Goal: Register for event/course

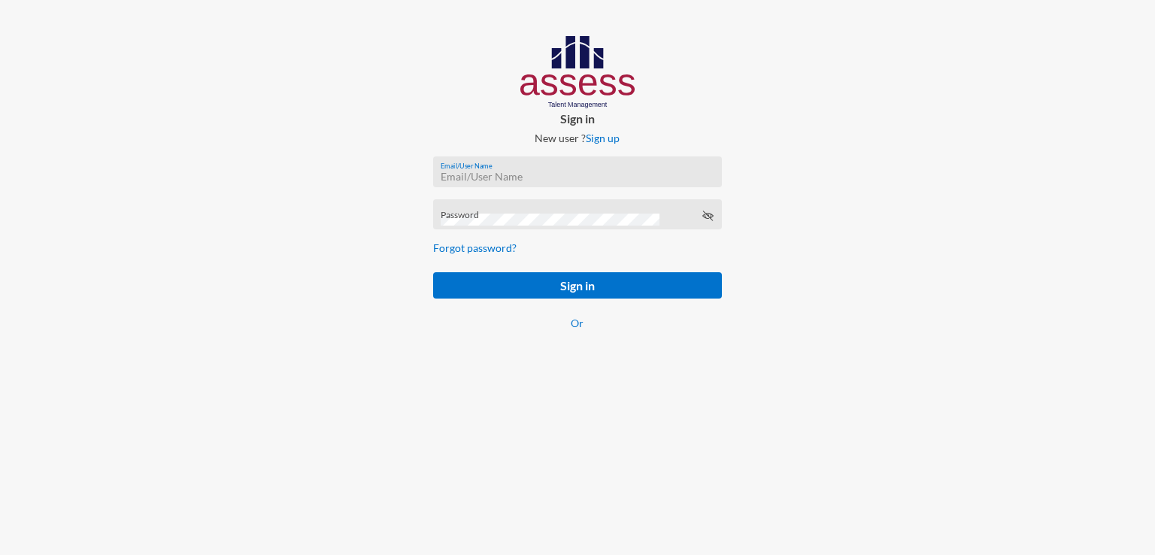
click at [548, 176] on input "Email/User Name" at bounding box center [577, 177] width 273 height 12
paste input "mhspl15813"
type input "mhspl15813"
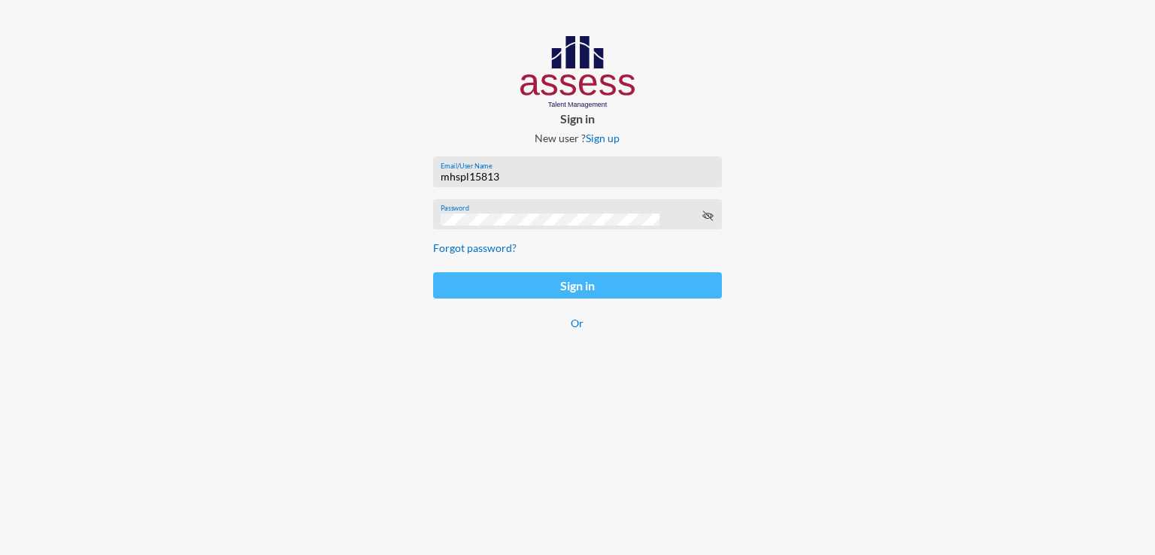
click at [544, 293] on button "Sign in" at bounding box center [577, 285] width 289 height 26
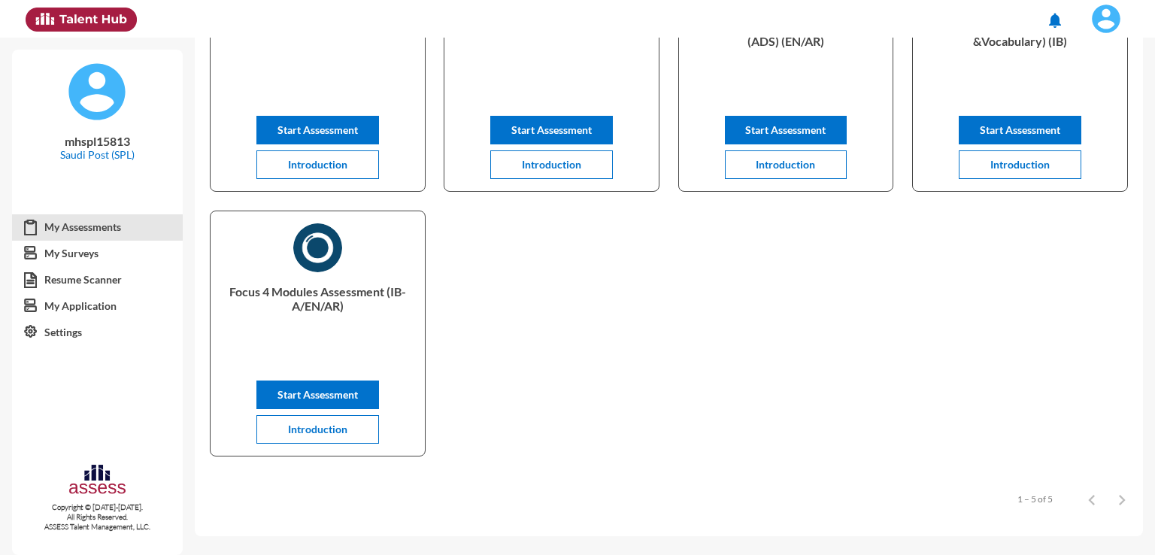
scroll to position [213, 0]
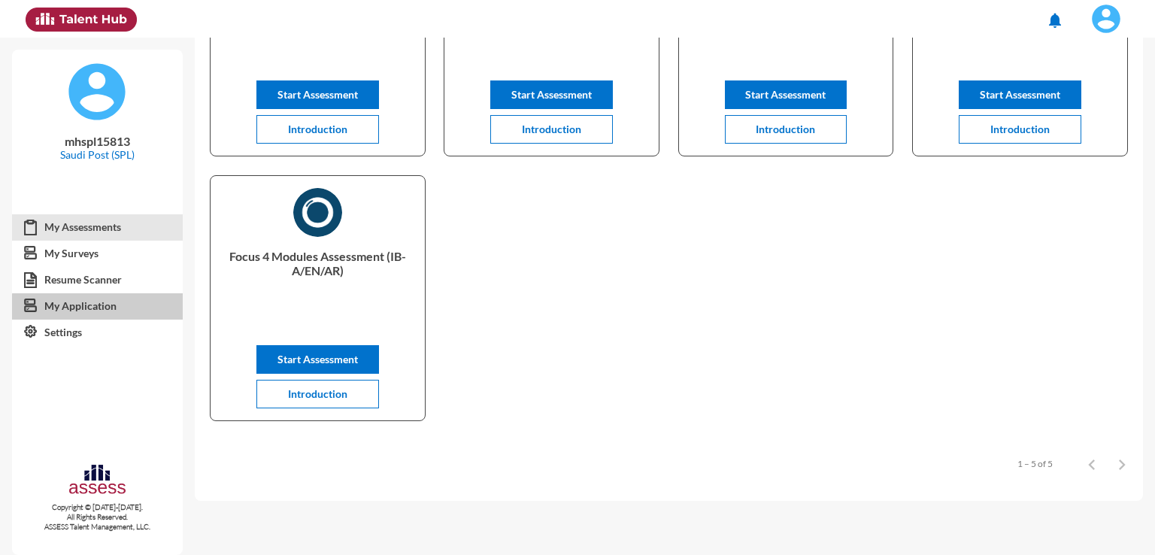
click at [116, 308] on link "My Application" at bounding box center [97, 306] width 171 height 27
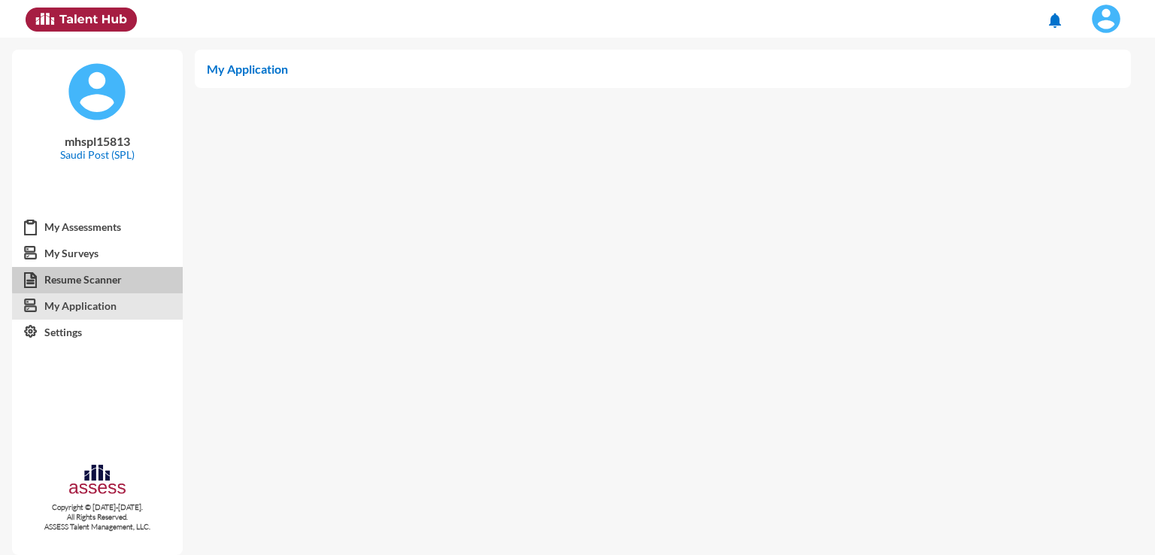
click at [130, 278] on link "Resume Scanner" at bounding box center [97, 279] width 171 height 27
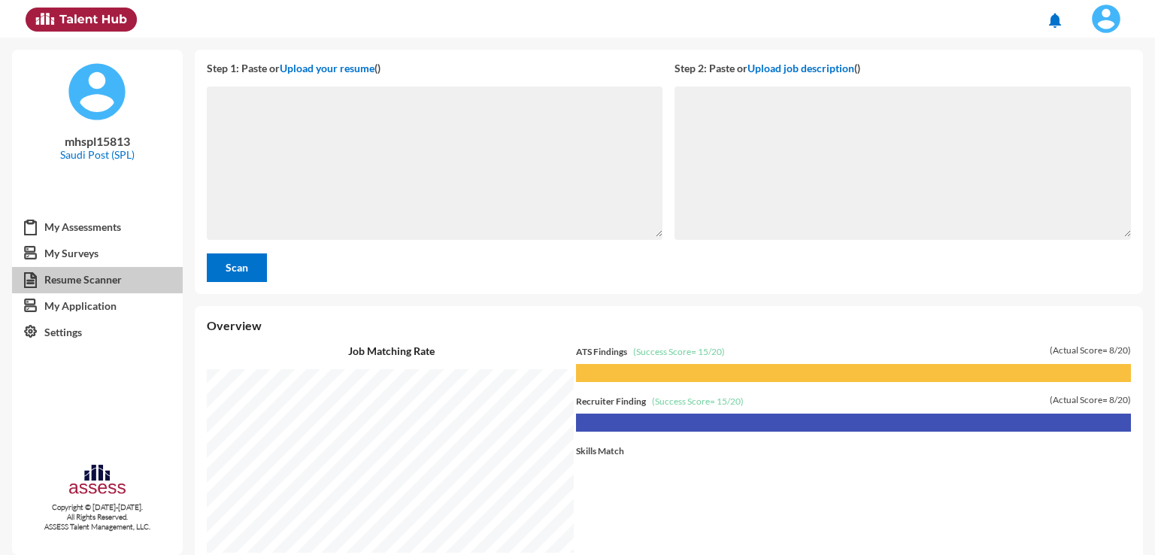
scroll to position [517, 953]
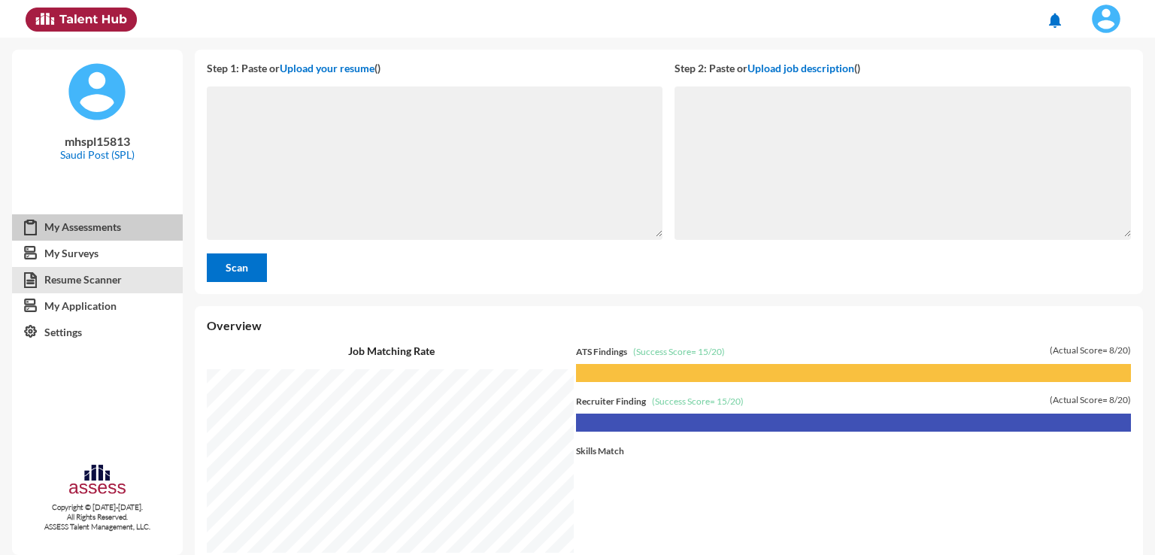
click at [126, 226] on link "My Assessments" at bounding box center [97, 227] width 171 height 27
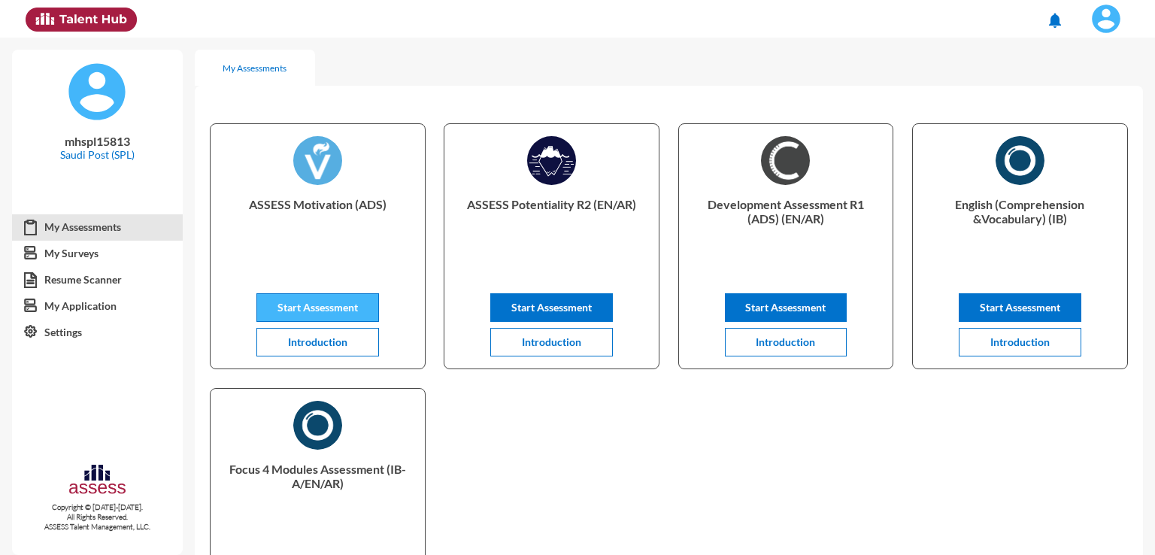
click at [350, 306] on span "Start Assessment" at bounding box center [318, 307] width 80 height 13
click at [200, 61] on div "My Assessments" at bounding box center [255, 68] width 120 height 36
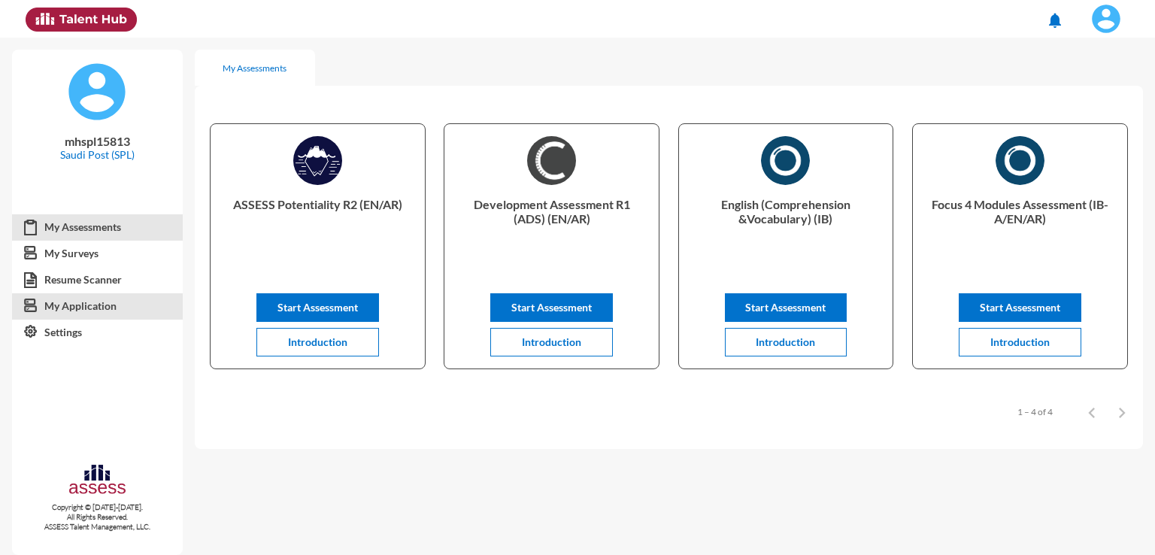
click at [108, 311] on link "My Application" at bounding box center [97, 306] width 171 height 27
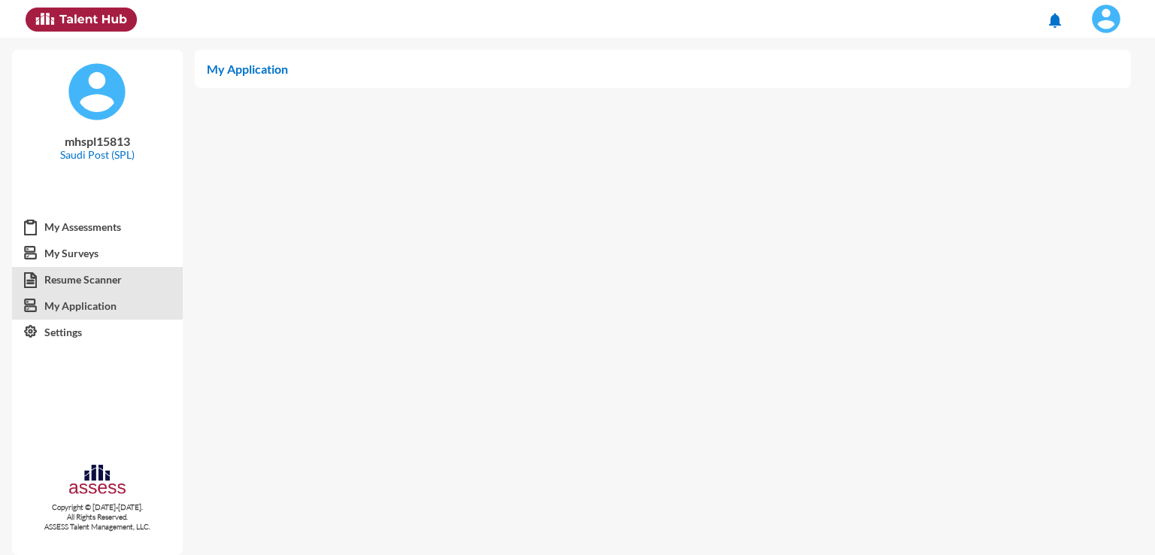
click at [127, 278] on link "Resume Scanner" at bounding box center [97, 279] width 171 height 27
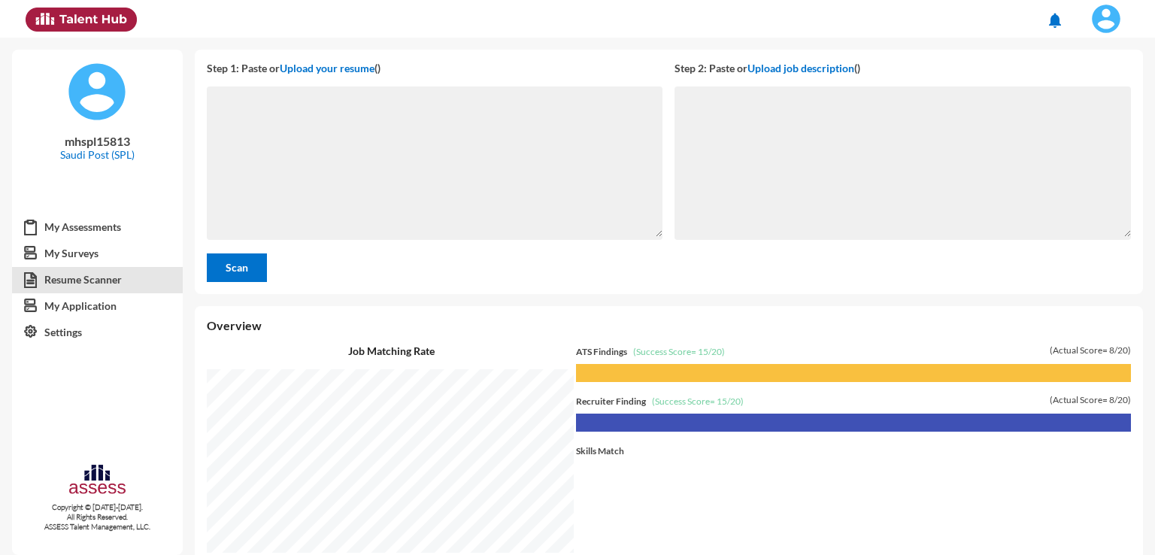
scroll to position [517, 953]
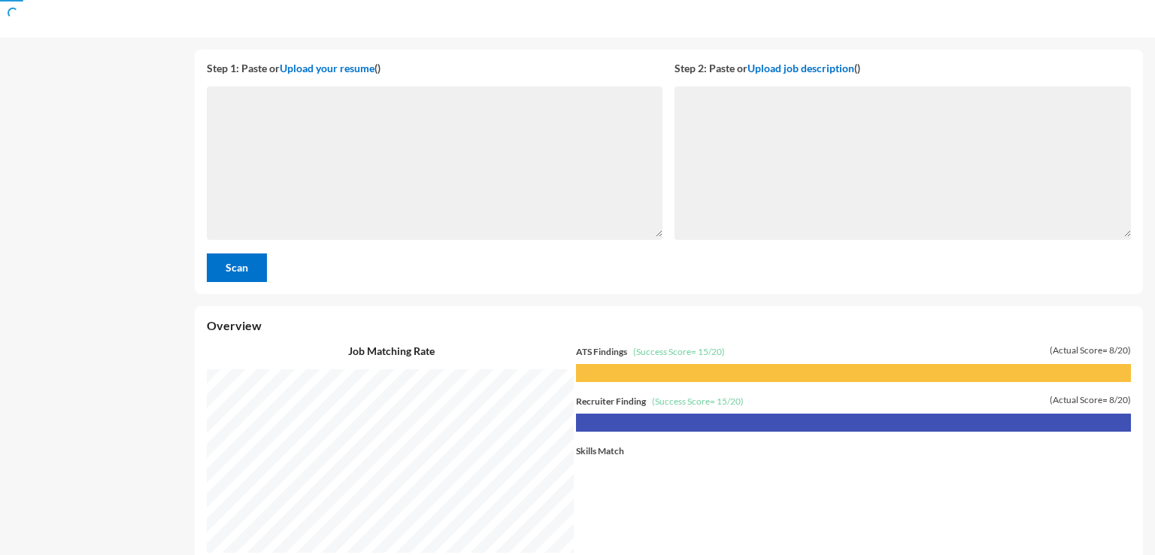
scroll to position [517, 953]
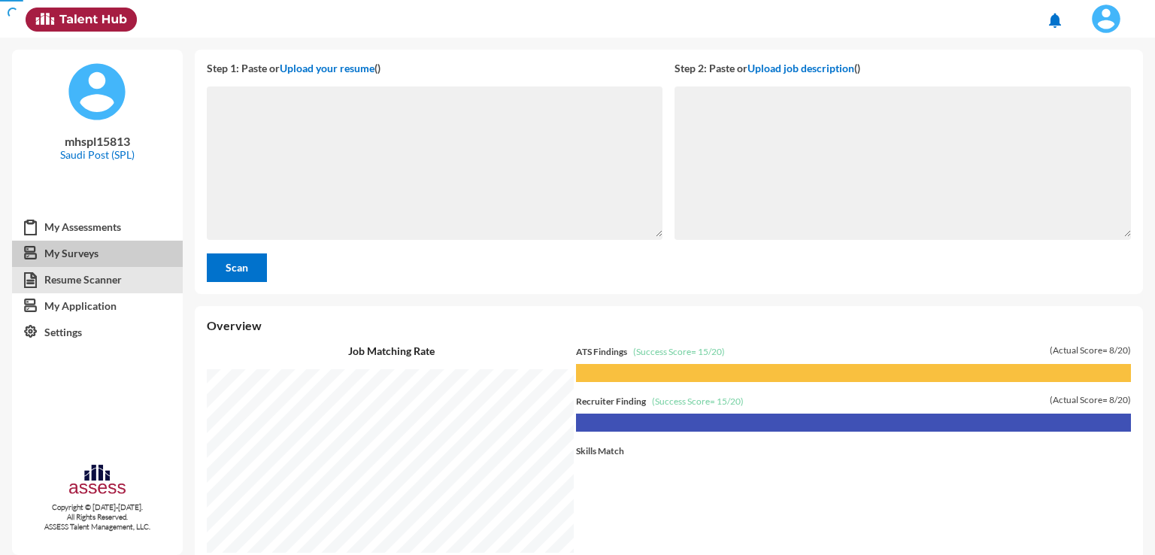
click at [76, 258] on link "My Surveys" at bounding box center [97, 253] width 171 height 27
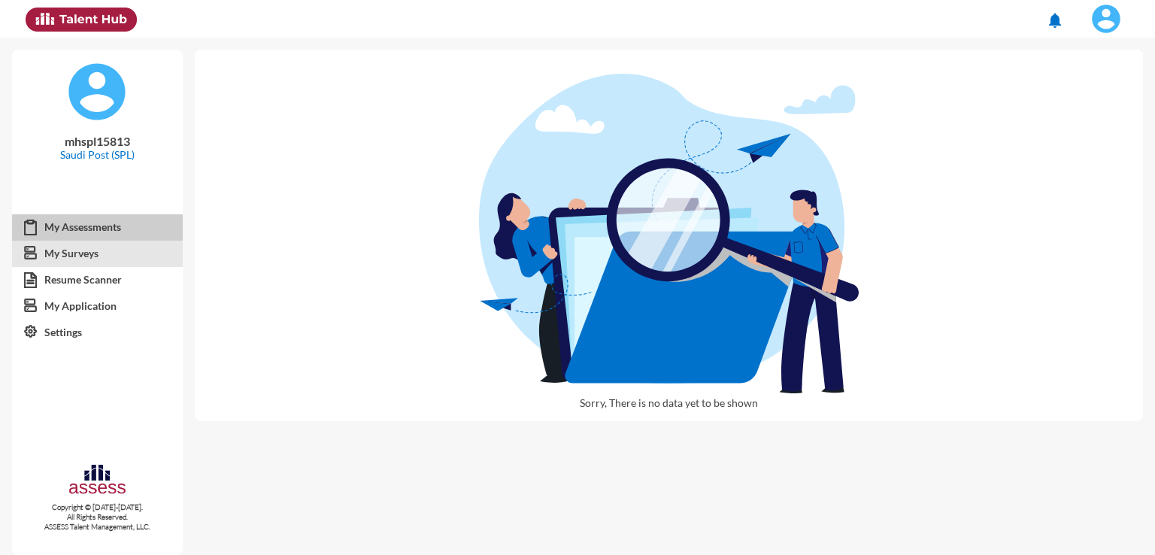
click at [84, 238] on link "My Assessments" at bounding box center [97, 227] width 171 height 27
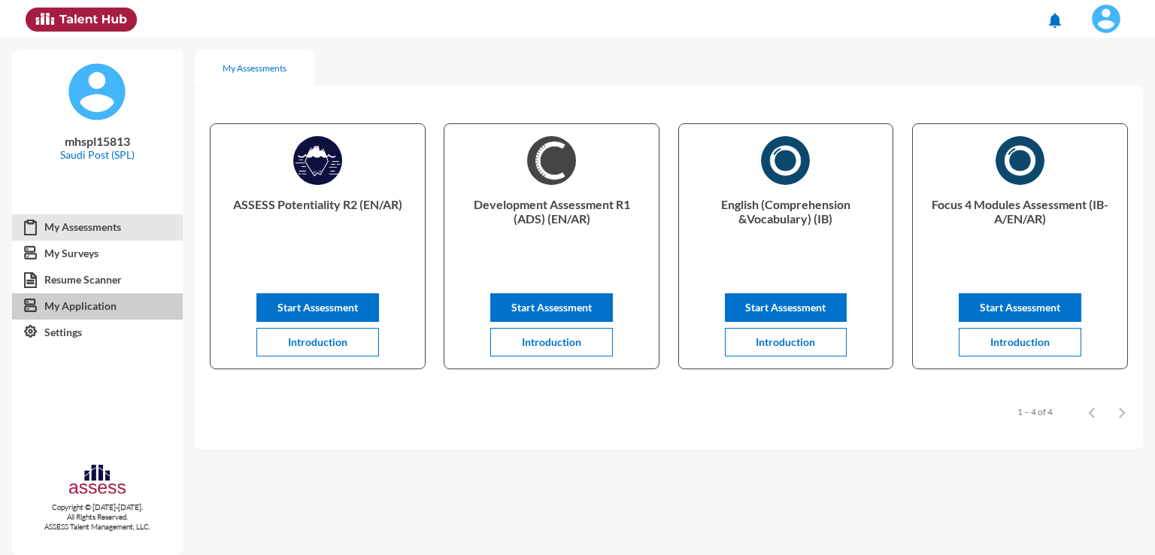
click at [66, 317] on link "My Application" at bounding box center [97, 306] width 171 height 27
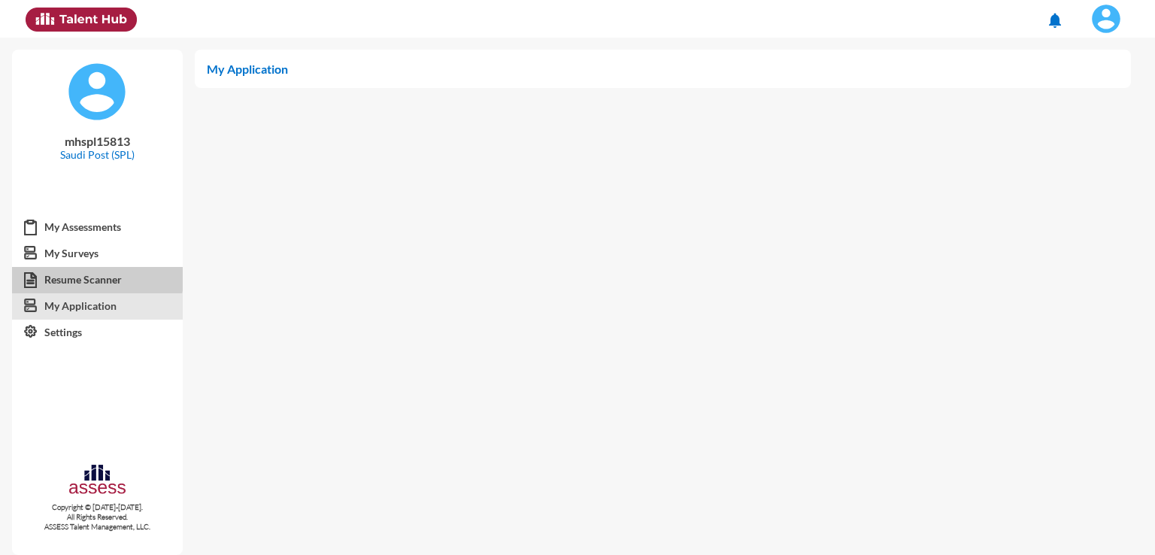
click at [96, 275] on link "Resume Scanner" at bounding box center [97, 279] width 171 height 27
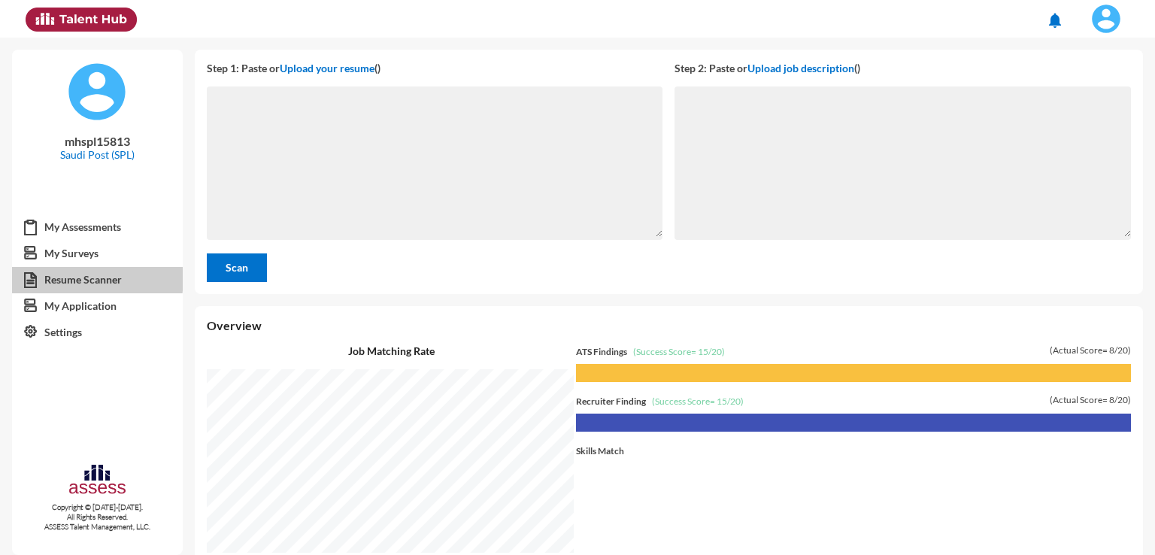
scroll to position [517, 953]
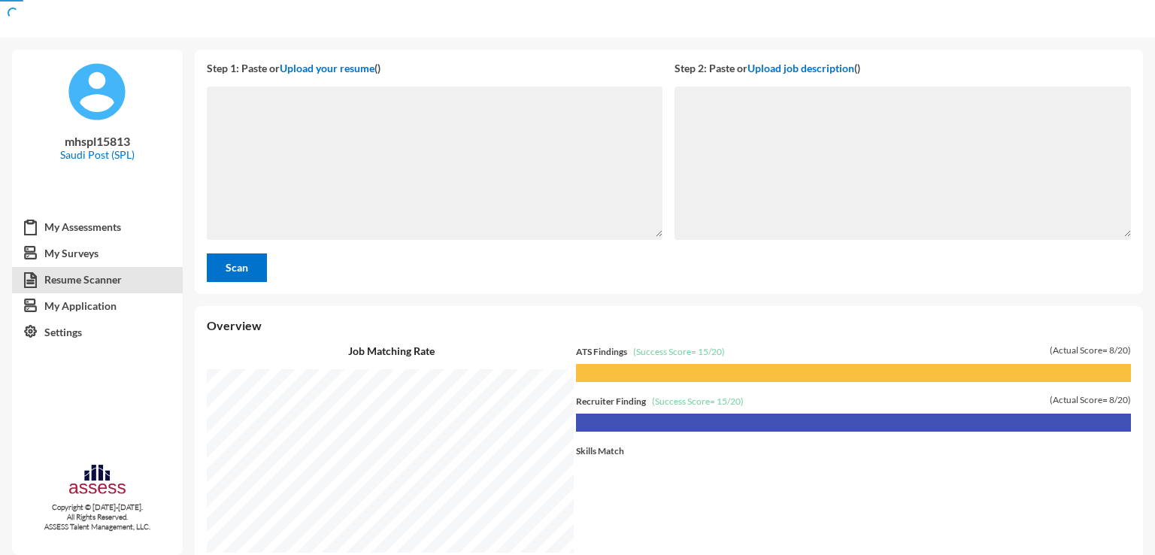
scroll to position [517, 953]
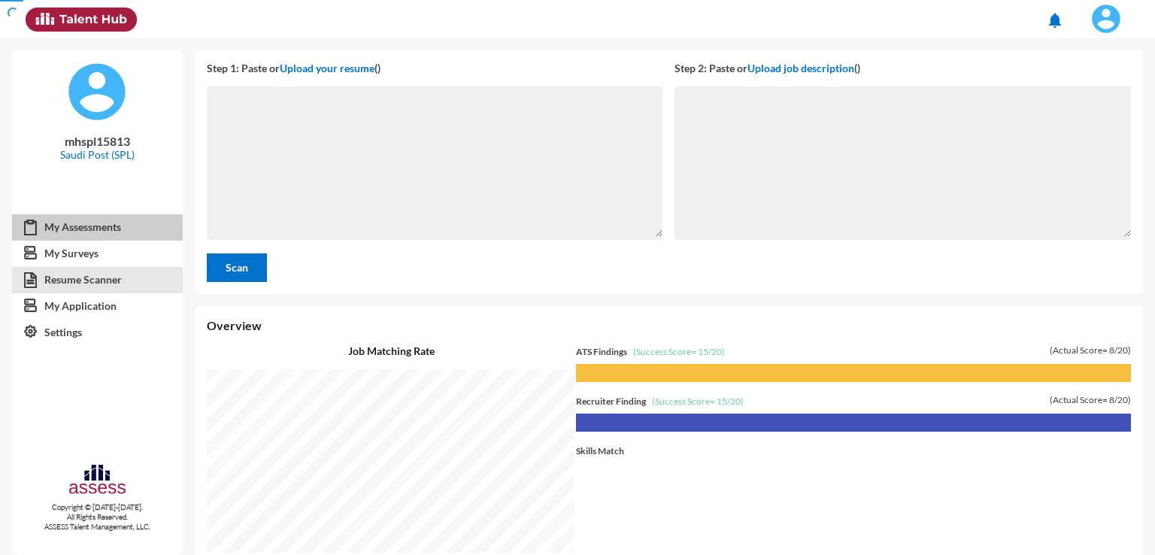
click at [51, 227] on link "My Assessments" at bounding box center [97, 227] width 171 height 27
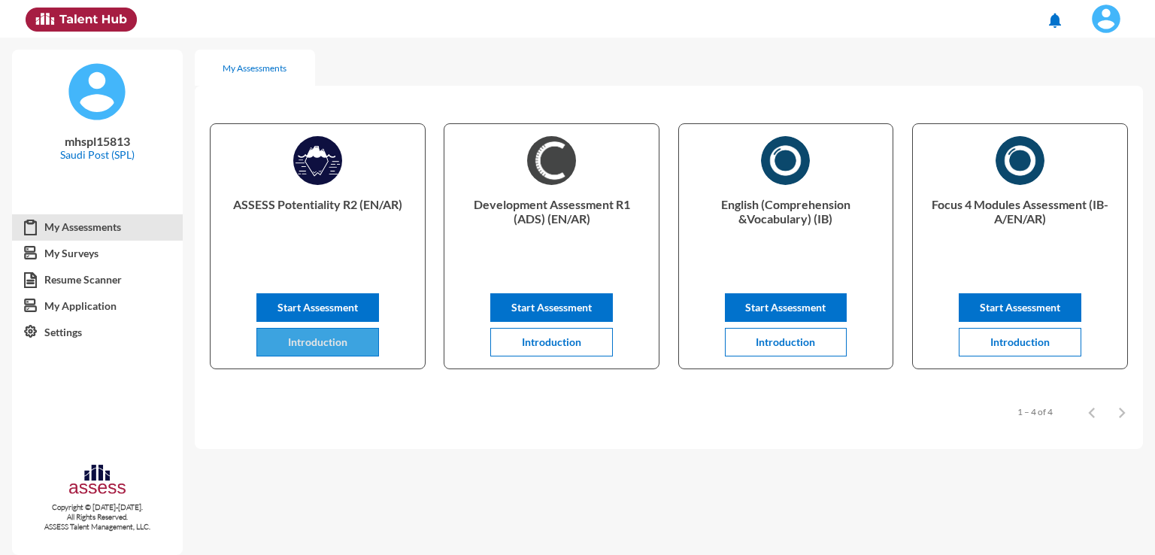
click at [346, 348] on span "Introduction" at bounding box center [317, 341] width 59 height 13
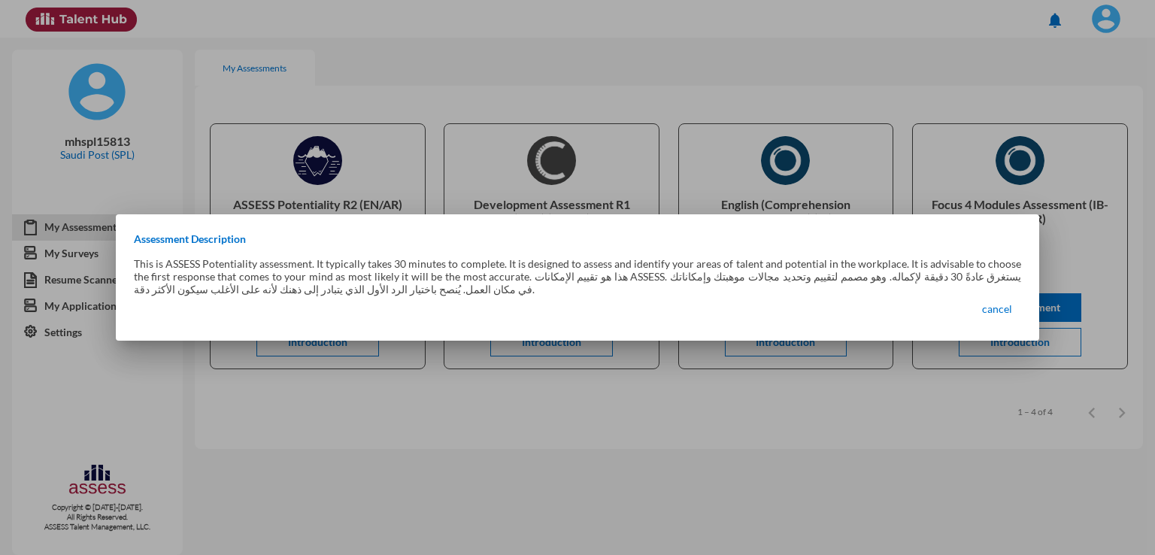
drag, startPoint x: 912, startPoint y: 275, endPoint x: 718, endPoint y: 275, distance: 194.0
click at [718, 275] on p "This is ASSESS Potentiality assessment. It typically takes 30 minutes to comple…" at bounding box center [578, 276] width 888 height 38
drag, startPoint x: 718, startPoint y: 275, endPoint x: 548, endPoint y: 283, distance: 170.9
click at [548, 283] on p "This is ASSESS Potentiality assessment. It typically takes 30 minutes to comple…" at bounding box center [578, 276] width 888 height 38
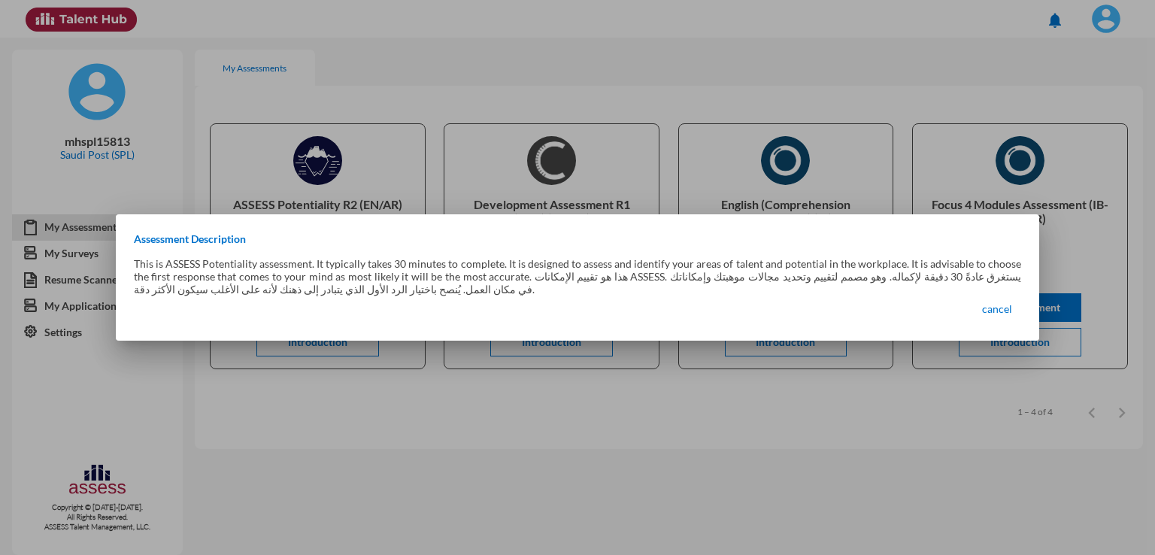
click at [548, 283] on p "This is ASSESS Potentiality assessment. It typically takes 30 minutes to comple…" at bounding box center [578, 276] width 888 height 38
click at [1011, 311] on span "cancel" at bounding box center [997, 308] width 30 height 13
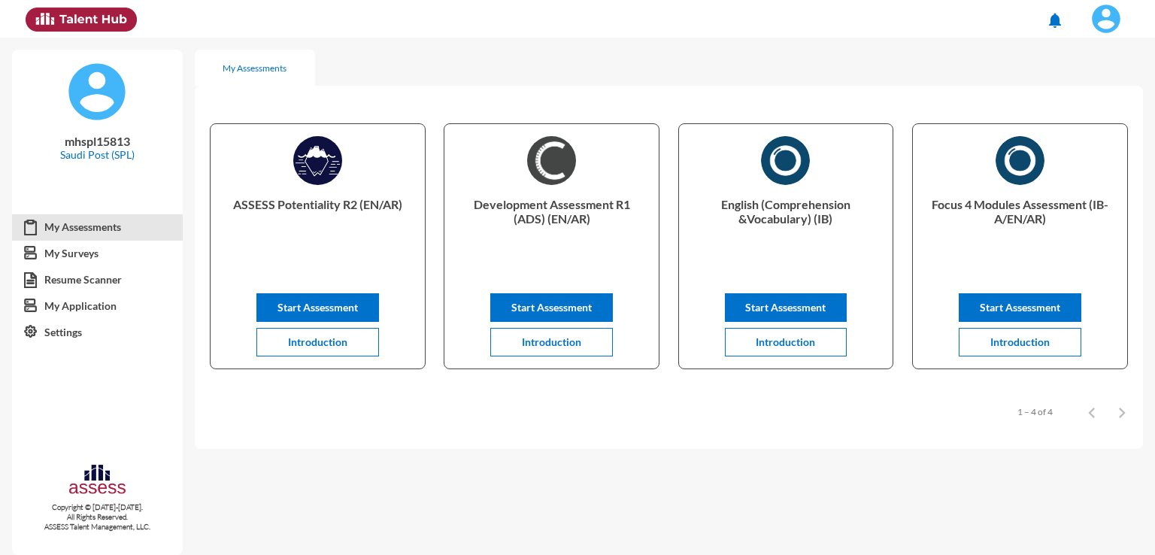
click at [614, 405] on div "Items per page: 8 1 – 4 of 4" at bounding box center [669, 411] width 948 height 42
click at [108, 290] on link "Resume Scanner" at bounding box center [97, 279] width 171 height 27
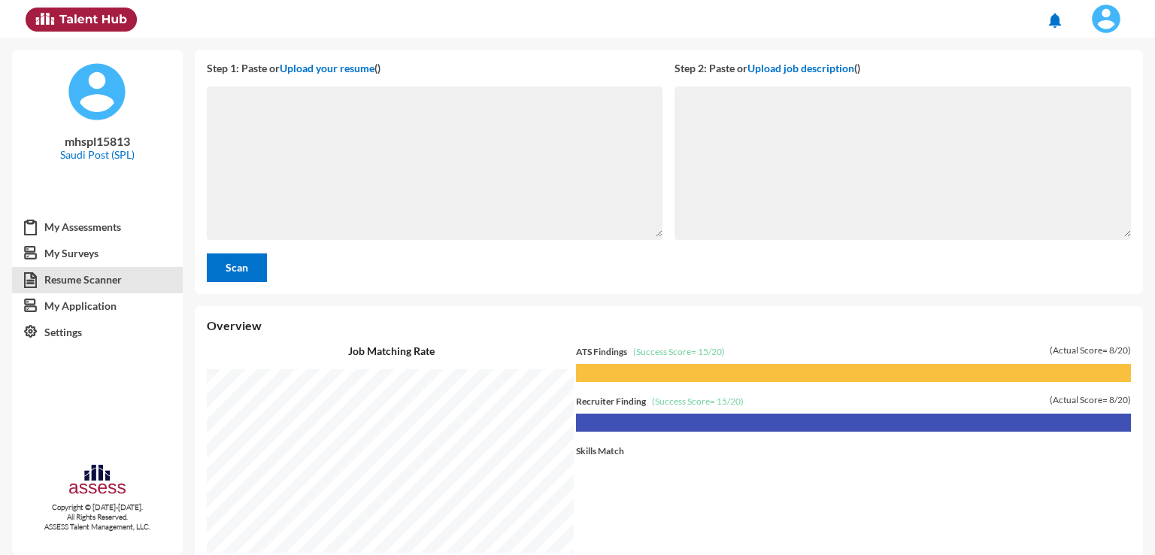
scroll to position [517, 953]
click at [105, 226] on link "My Assessments" at bounding box center [97, 227] width 171 height 27
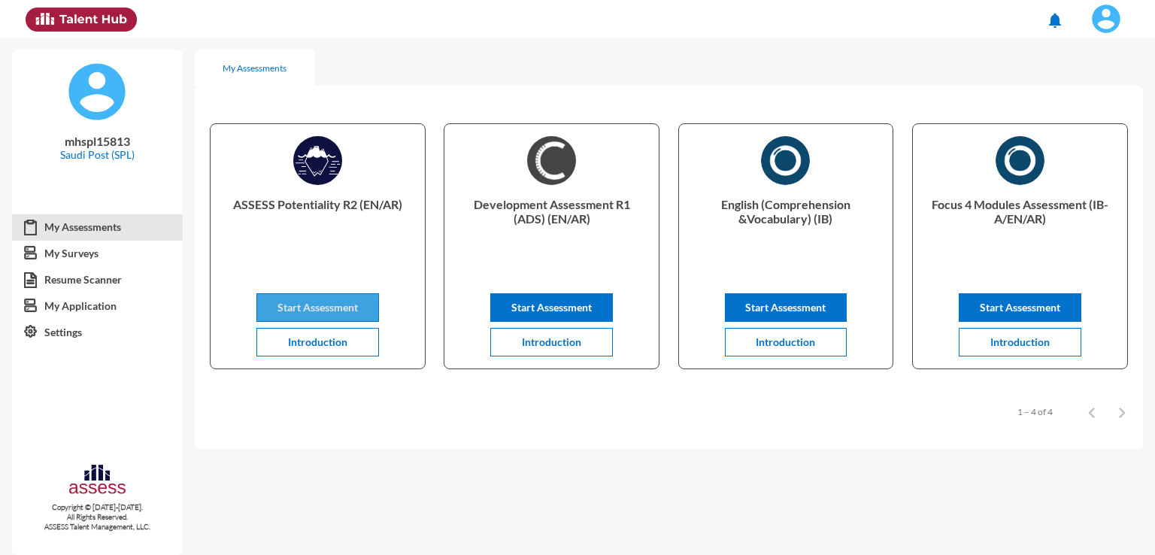
click at [316, 310] on span "Start Assessment" at bounding box center [318, 307] width 80 height 13
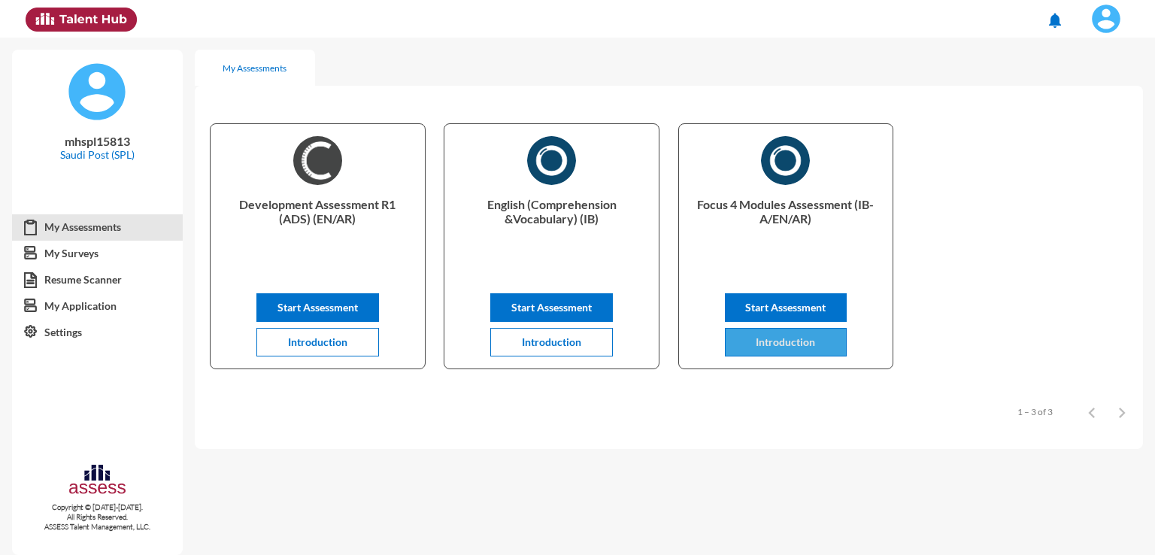
click at [783, 344] on span "Introduction" at bounding box center [785, 341] width 59 height 13
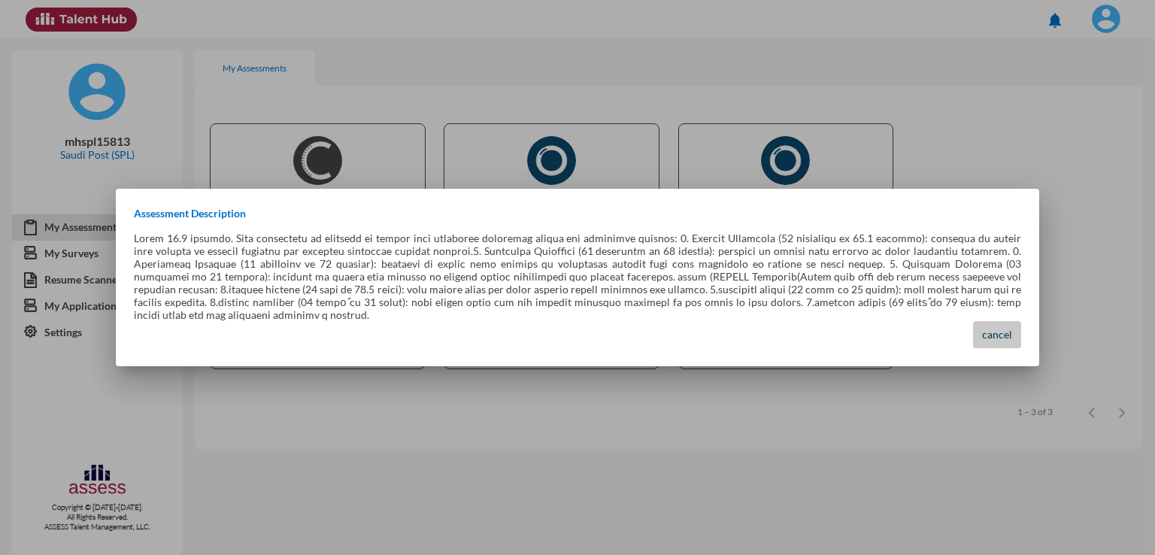
click at [1008, 328] on span "cancel" at bounding box center [997, 334] width 30 height 13
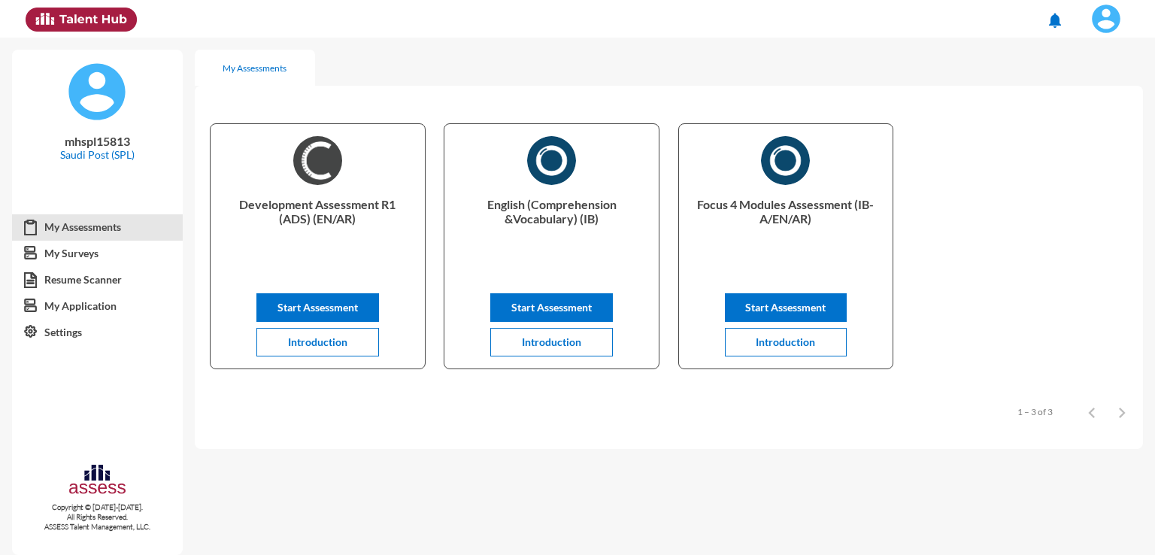
click at [660, 359] on div "Development Assessment R1 (ADS) (EN/AR) Start Assessment Introduction English (…" at bounding box center [669, 246] width 948 height 289
click at [587, 343] on button "Introduction" at bounding box center [551, 342] width 123 height 29
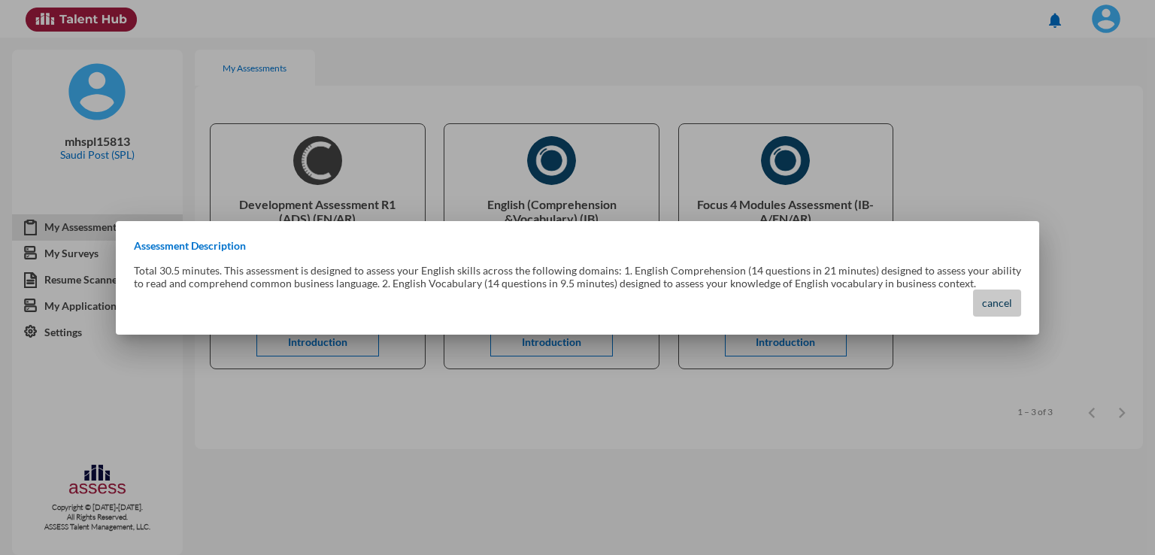
click at [983, 297] on span "cancel" at bounding box center [997, 302] width 30 height 13
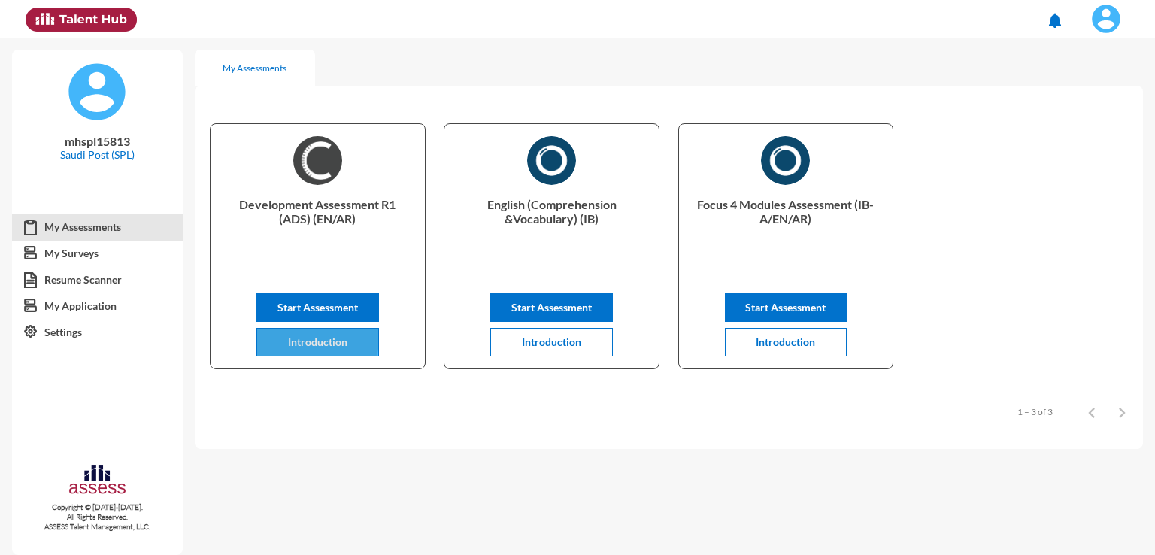
click at [292, 338] on span "Introduction" at bounding box center [317, 341] width 59 height 13
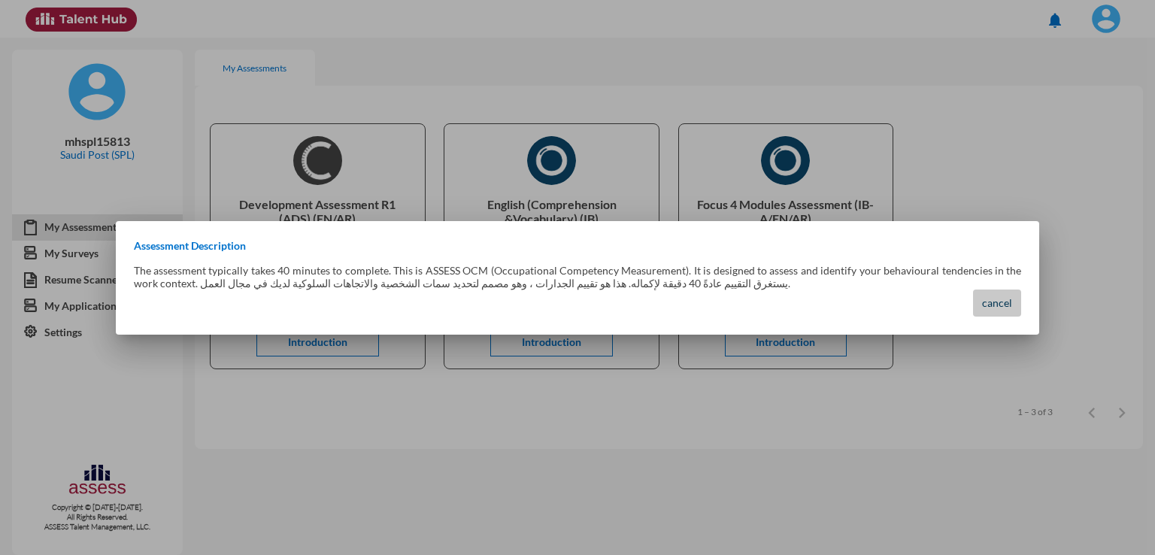
click at [1011, 305] on span "cancel" at bounding box center [997, 302] width 30 height 13
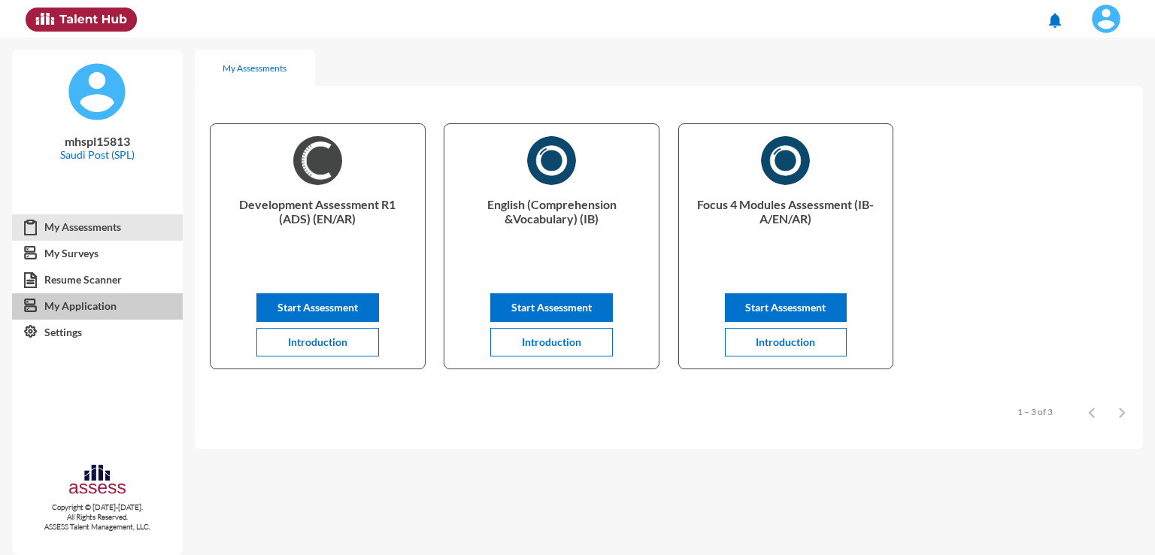
click at [100, 306] on link "My Application" at bounding box center [97, 306] width 171 height 27
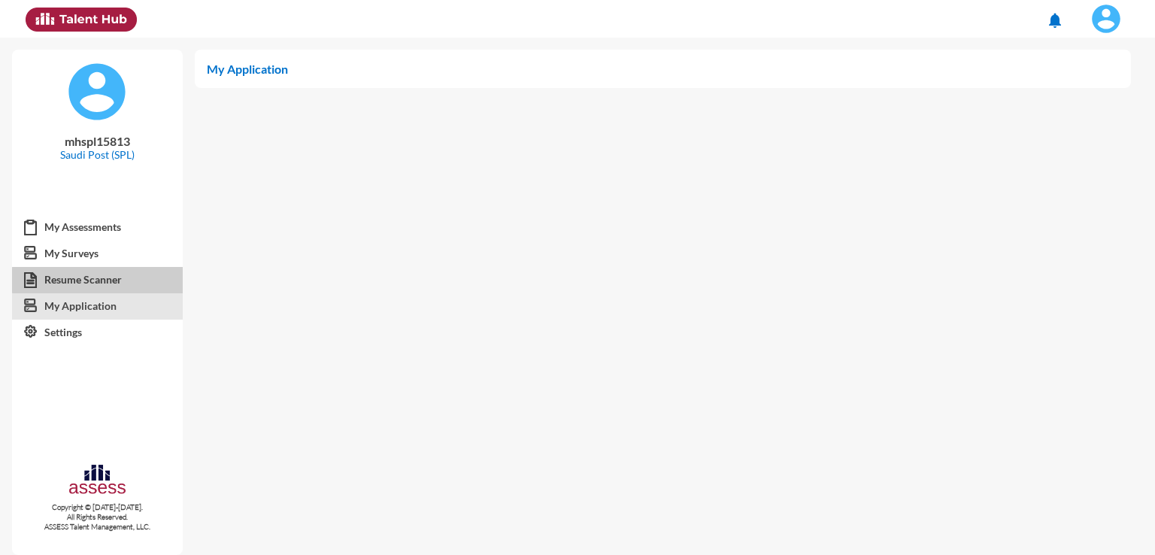
click at [98, 281] on link "Resume Scanner" at bounding box center [97, 279] width 171 height 27
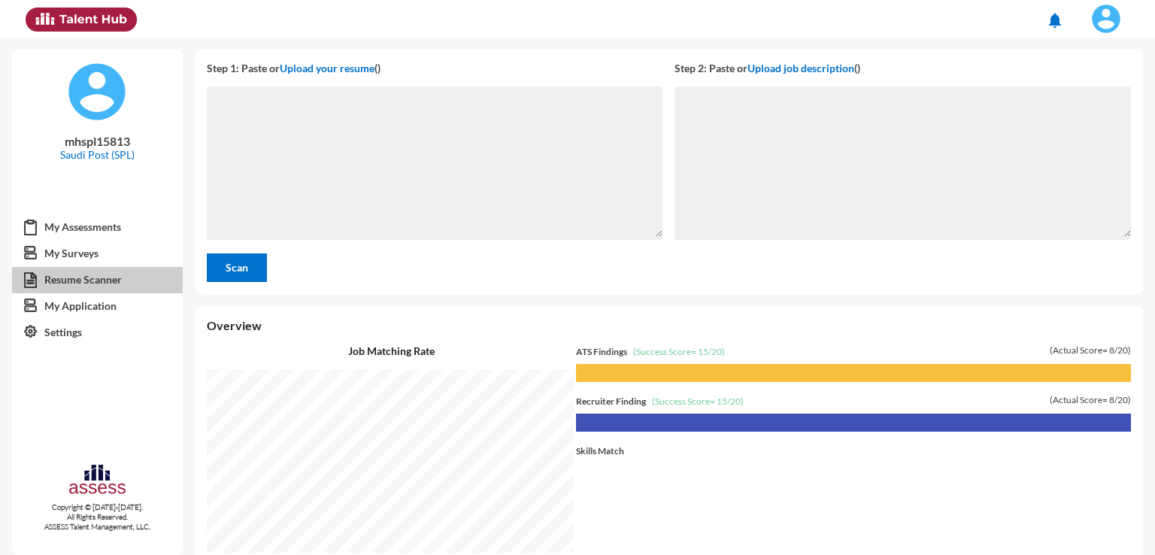
scroll to position [517, 953]
click at [1128, 350] on div "Overview Job Matching Rate Add missing Skills (indicated by cancel_presentation…" at bounding box center [669, 461] width 948 height 311
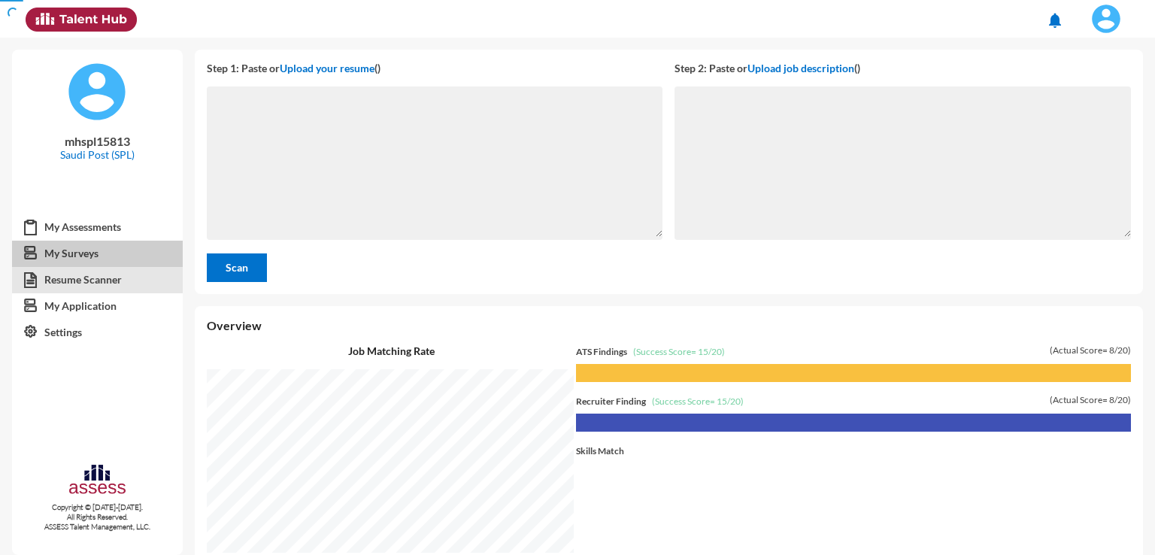
click at [112, 263] on link "My Surveys" at bounding box center [97, 253] width 171 height 27
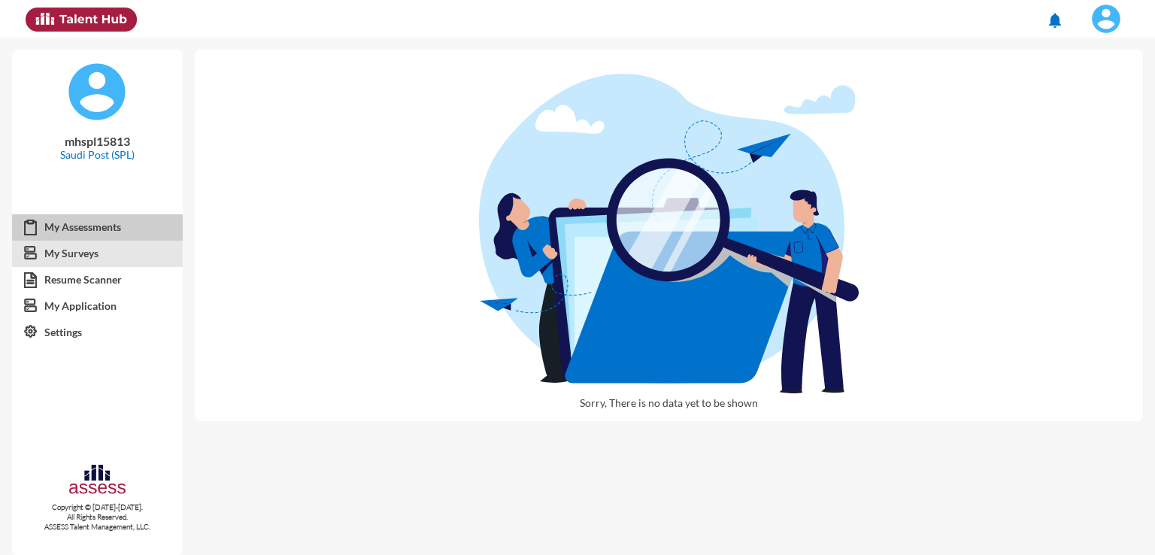
click at [114, 239] on link "My Assessments" at bounding box center [97, 227] width 171 height 27
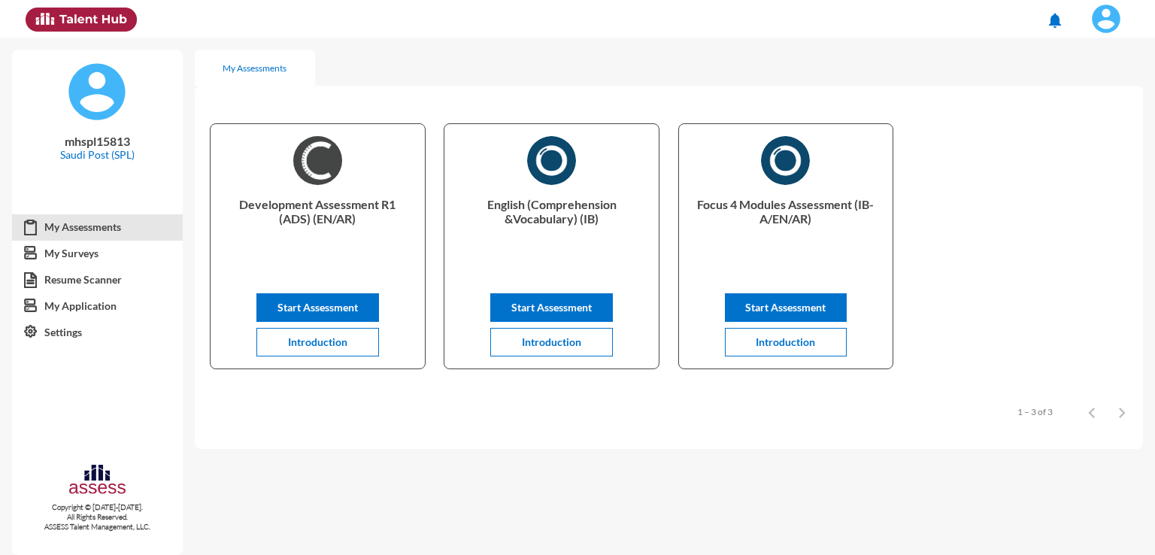
click at [607, 432] on div "Items per page: 8 1 – 3 of 3" at bounding box center [669, 411] width 948 height 42
